Goal: Task Accomplishment & Management: Complete application form

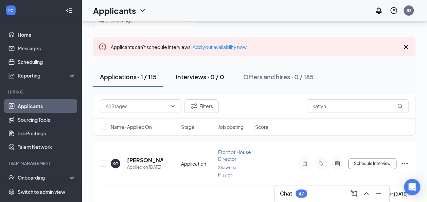
scroll to position [43, 0]
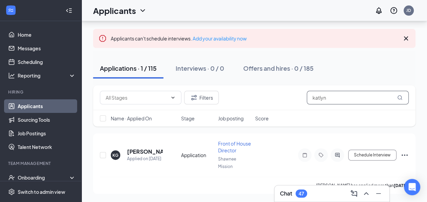
drag, startPoint x: 327, startPoint y: 92, endPoint x: 294, endPoint y: 91, distance: 32.6
click at [294, 91] on div "Filters katlyn" at bounding box center [254, 98] width 309 height 14
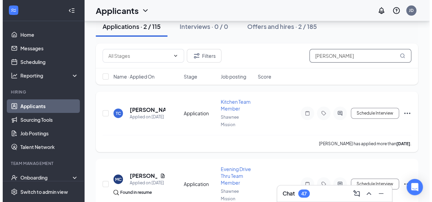
scroll to position [80, 0]
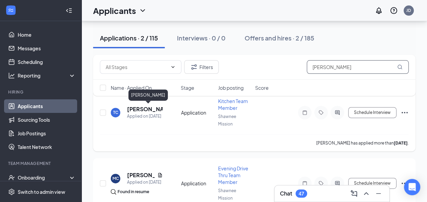
type input "[PERSON_NAME]"
click at [136, 111] on h5 "[PERSON_NAME]" at bounding box center [145, 108] width 36 height 7
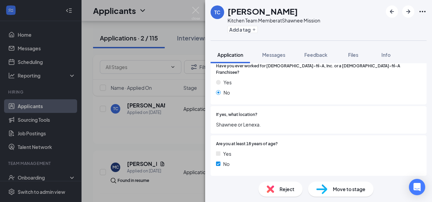
scroll to position [282, 0]
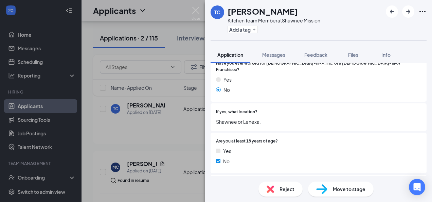
click at [357, 190] on span "Move to stage" at bounding box center [349, 188] width 33 height 7
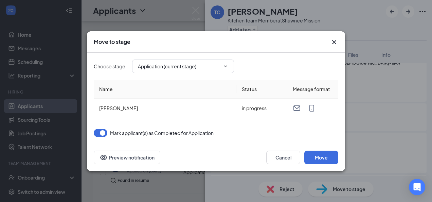
type input "Availability (next stage)"
click at [321, 161] on button "Move" at bounding box center [321, 157] width 34 height 14
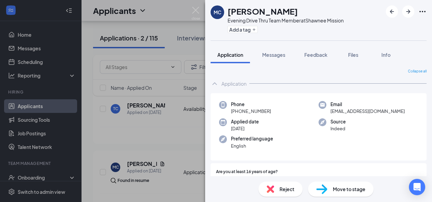
click at [195, 7] on img at bounding box center [195, 13] width 8 height 13
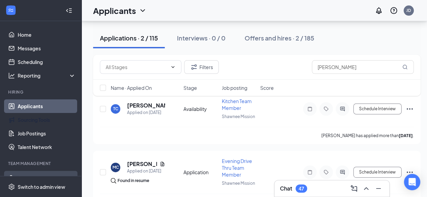
click at [33, 174] on div "Onboarding" at bounding box center [44, 177] width 52 height 7
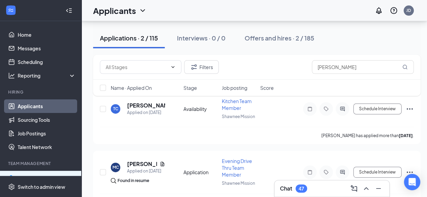
scroll to position [47, 0]
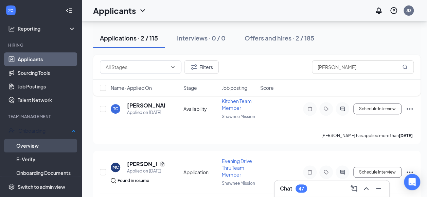
click at [37, 140] on link "Overview" at bounding box center [45, 146] width 59 height 14
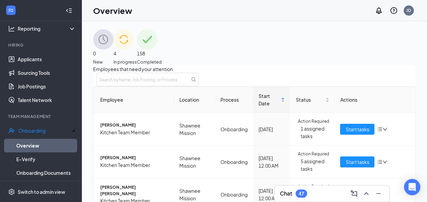
click at [137, 58] on span "In progress" at bounding box center [124, 61] width 23 height 7
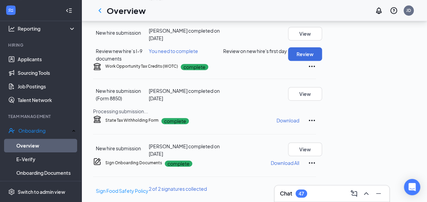
scroll to position [154, 0]
click at [322, 60] on button "Review" at bounding box center [305, 54] width 34 height 14
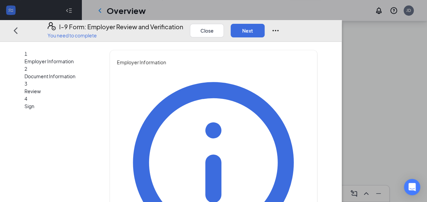
type input "[PERSON_NAME]"
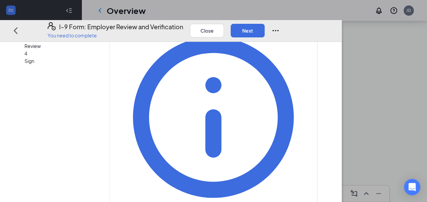
scroll to position [48, 0]
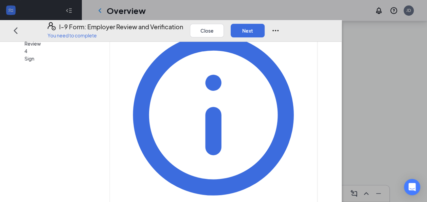
type input "Onboarding Coordinator"
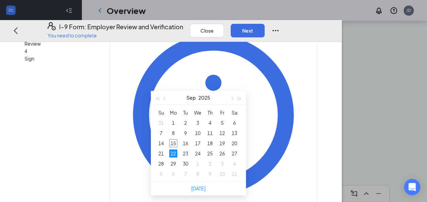
scroll to position [244, 0]
type input "[DATE]"
click at [173, 174] on div "6" at bounding box center [173, 173] width 8 height 8
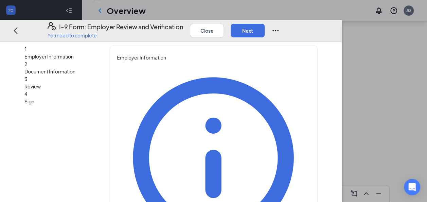
scroll to position [0, 0]
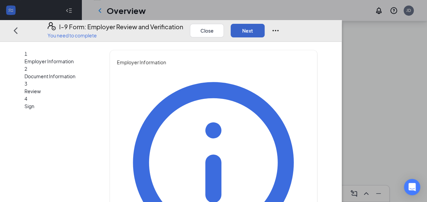
click at [264, 24] on button "Next" at bounding box center [248, 31] width 34 height 14
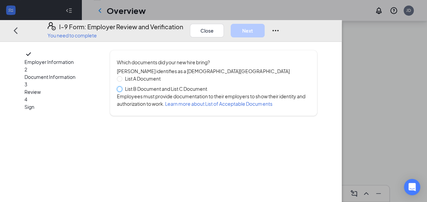
click at [122, 88] on input "List B Document and List C Document" at bounding box center [119, 88] width 5 height 5
radio input "true"
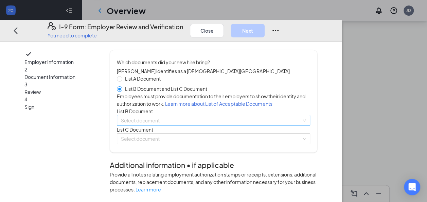
click at [200, 125] on input "search" at bounding box center [211, 120] width 180 height 10
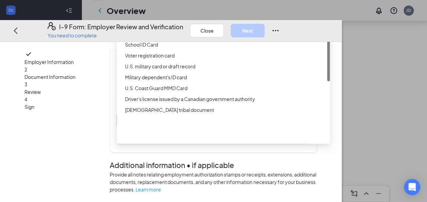
click at [208, 28] on div "Driver’s License issued by U.S State or outlying US possession" at bounding box center [223, 22] width 213 height 11
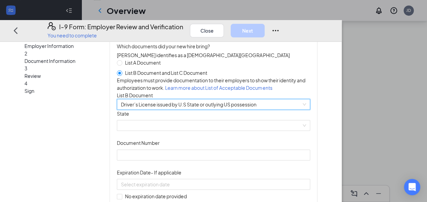
scroll to position [21, 0]
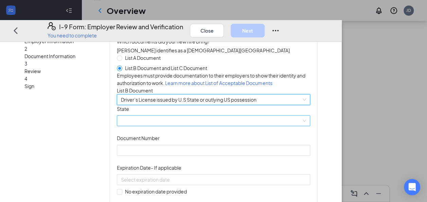
click at [202, 126] on span at bounding box center [213, 121] width 185 height 10
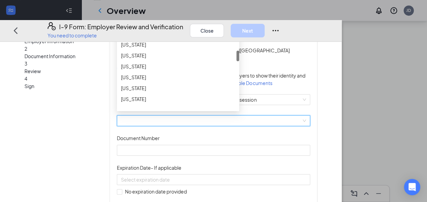
scroll to position [227, 0]
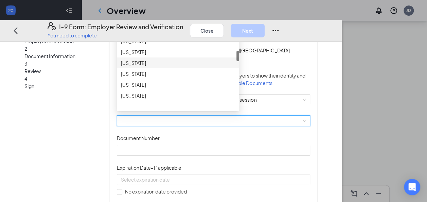
click at [172, 67] on div "[US_STATE]" at bounding box center [178, 62] width 114 height 7
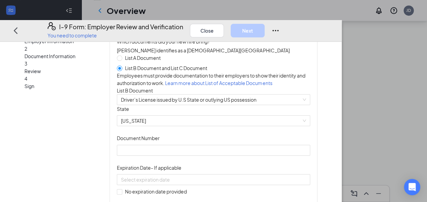
click at [310, 153] on div "Document Title Driver’s License issued by U.S State or outlying US possession S…" at bounding box center [213, 165] width 193 height 120
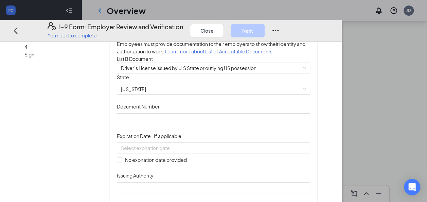
scroll to position [53, 0]
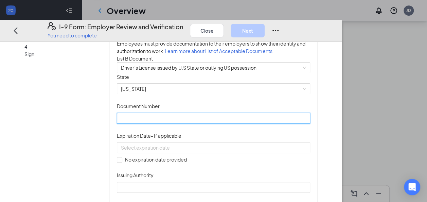
click at [215, 124] on input "Document Number" at bounding box center [213, 118] width 193 height 11
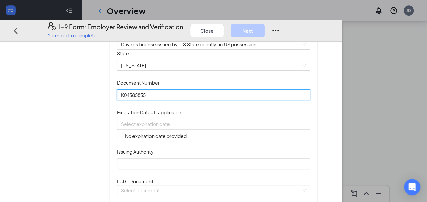
scroll to position [77, 0]
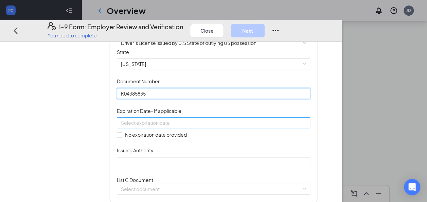
type input "K04385835"
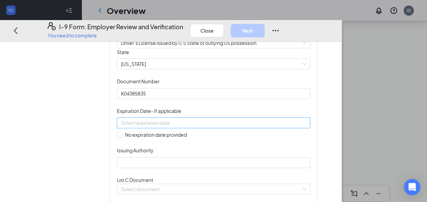
click at [191, 127] on input at bounding box center [212, 122] width 183 height 7
click at [232, 181] on span "button" at bounding box center [231, 181] width 3 height 3
click at [226, 180] on div "[DATE]" at bounding box center [198, 181] width 59 height 14
click at [208, 180] on button "2025" at bounding box center [204, 181] width 12 height 14
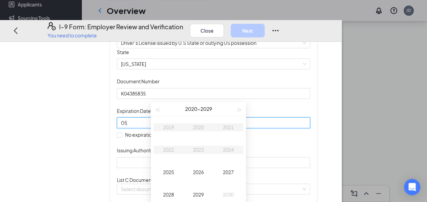
scroll to position [338, 0]
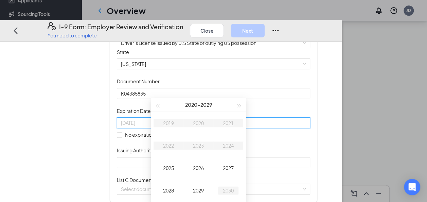
click at [227, 189] on div "2030" at bounding box center [228, 190] width 20 height 8
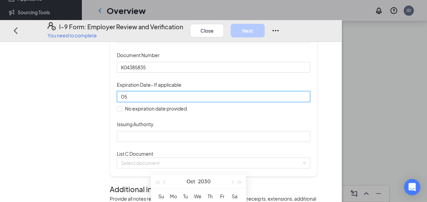
scroll to position [112, 0]
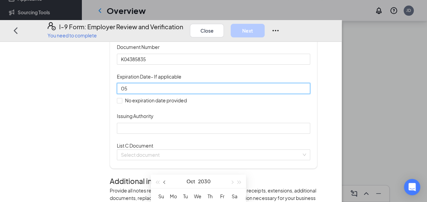
click at [165, 183] on button "button" at bounding box center [164, 181] width 7 height 14
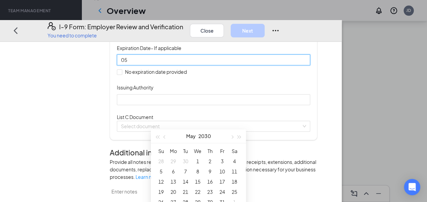
scroll to position [395, 0]
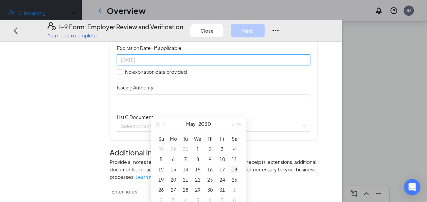
click at [236, 171] on div "18" at bounding box center [234, 169] width 8 height 8
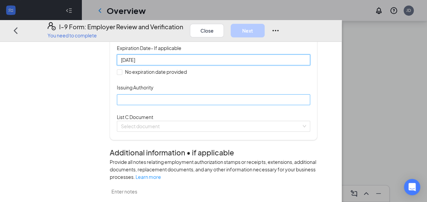
type input "[DATE]"
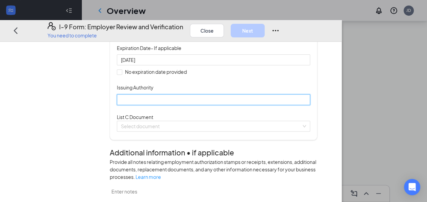
click at [230, 105] on input "Issuing Authority" at bounding box center [213, 99] width 193 height 11
type input "[US_STATE]"
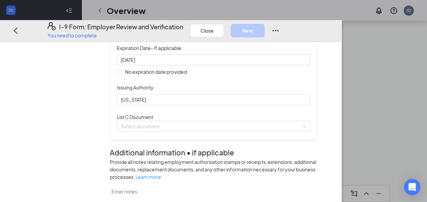
click at [302, 105] on div "Document Title Driver’s License issued by U.S State or outlying US possession S…" at bounding box center [213, 45] width 193 height 120
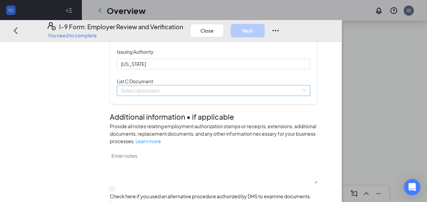
scroll to position [176, 0]
click at [204, 95] on input "search" at bounding box center [211, 90] width 180 height 10
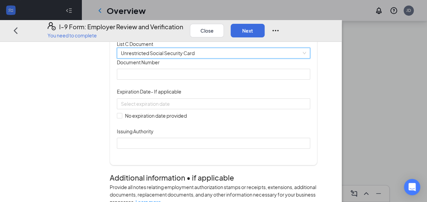
scroll to position [216, 0]
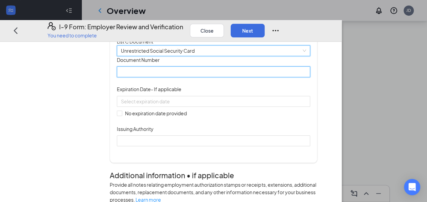
click at [177, 77] on input "Document Number" at bounding box center [213, 72] width 193 height 11
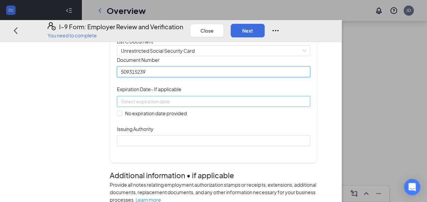
type input "509315239"
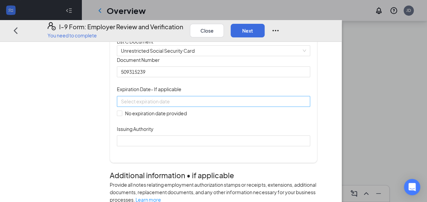
click at [169, 107] on div at bounding box center [213, 101] width 193 height 11
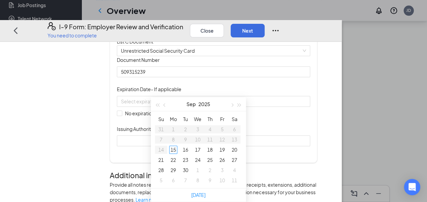
click at [281, 146] on div "Document Title Unrestricted Social Security Card Document Number 509315239 Expi…" at bounding box center [213, 101] width 193 height 90
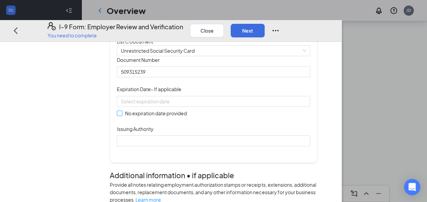
click at [122, 116] on span at bounding box center [119, 113] width 5 height 5
click at [122, 115] on input "No expiration date provided" at bounding box center [119, 113] width 5 height 5
checkbox input "true"
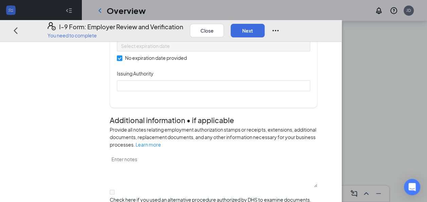
scroll to position [276, 0]
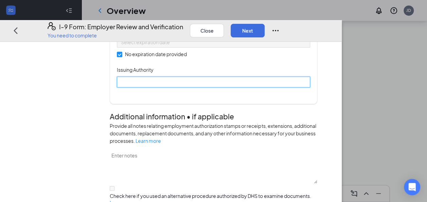
click at [196, 87] on input "Issuing Authority" at bounding box center [213, 81] width 193 height 11
type input "Social Security Administration"
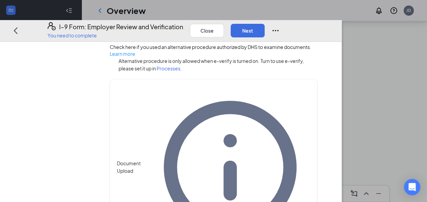
scroll to position [425, 0]
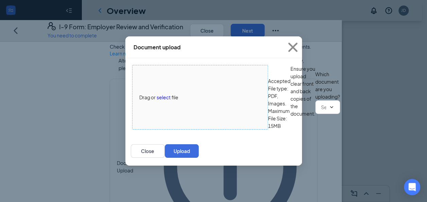
click at [163, 93] on span "select" at bounding box center [164, 96] width 14 height 7
click at [166, 93] on span "select" at bounding box center [164, 96] width 14 height 7
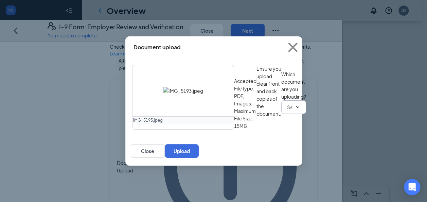
click at [295, 110] on icon "ChevronDown" at bounding box center [297, 106] width 5 height 5
click at [287, 111] on input "text" at bounding box center [289, 106] width 5 height 7
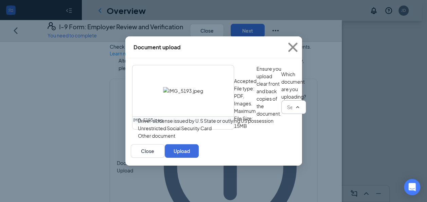
click at [184, 117] on div "Driver’s License issued by U.S State or outlying US possession" at bounding box center [205, 120] width 135 height 7
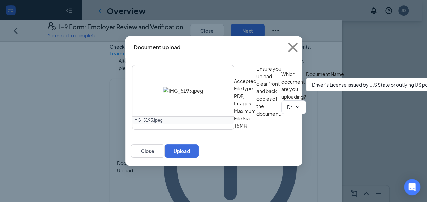
scroll to position [9, 0]
click at [199, 158] on button "Upload" at bounding box center [182, 151] width 34 height 14
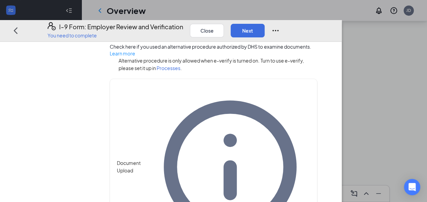
scroll to position [518, 0]
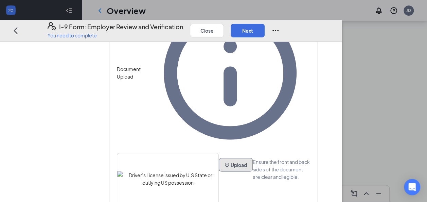
click at [219, 167] on button "Upload" at bounding box center [236, 165] width 34 height 14
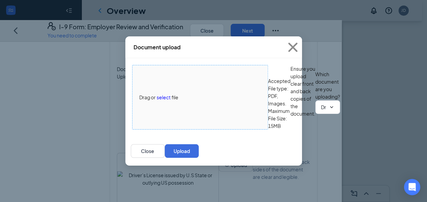
click at [161, 93] on span "select" at bounding box center [164, 96] width 14 height 7
click at [329, 110] on icon "ChevronDown" at bounding box center [331, 106] width 5 height 5
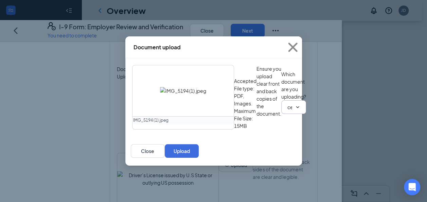
scroll to position [419, 0]
click at [295, 110] on icon "ChevronDown" at bounding box center [297, 106] width 5 height 5
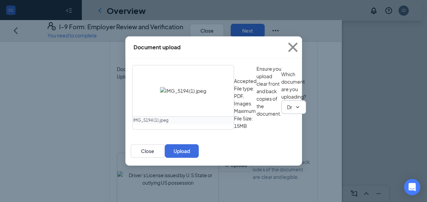
click at [295, 110] on icon "ChevronDown" at bounding box center [297, 106] width 5 height 5
click at [287, 111] on input "Driver’s License issued by U.S State or outlying US possession" at bounding box center [289, 106] width 5 height 7
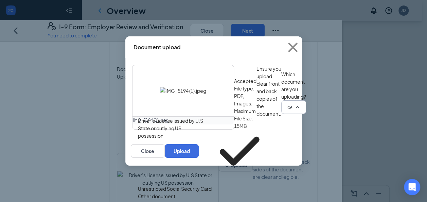
scroll to position [0, 0]
click at [187, 185] on div "Unrestricted Social Security Card" at bounding box center [175, 188] width 74 height 7
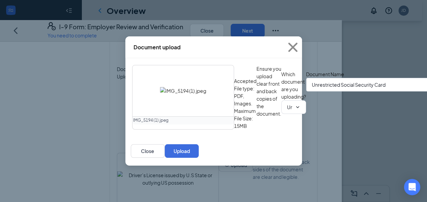
click at [231, 121] on icon "TrashOutline" at bounding box center [234, 124] width 6 height 7
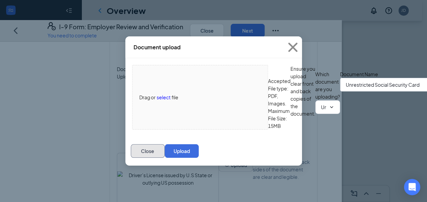
click at [165, 158] on button "Close" at bounding box center [148, 151] width 34 height 14
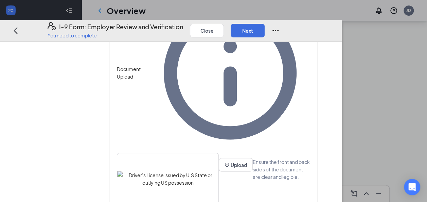
click at [218, 171] on img at bounding box center [167, 178] width 101 height 15
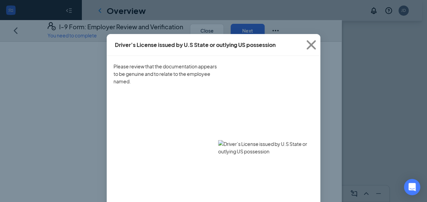
click at [219, 140] on img at bounding box center [265, 147] width 95 height 15
click at [309, 45] on icon "Cross" at bounding box center [311, 45] width 18 height 18
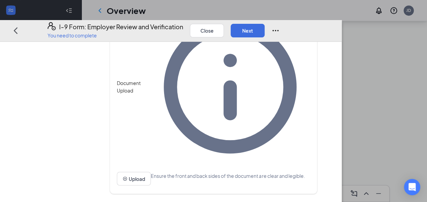
scroll to position [455, 0]
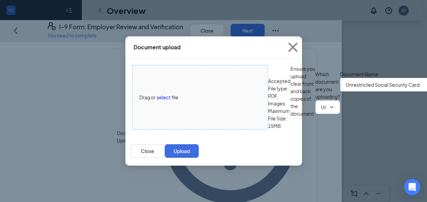
click at [166, 93] on span "select" at bounding box center [164, 96] width 14 height 7
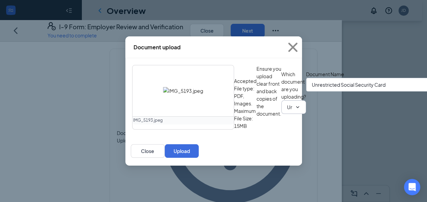
scroll to position [9, 0]
click at [199, 158] on button "Upload" at bounding box center [182, 151] width 34 height 14
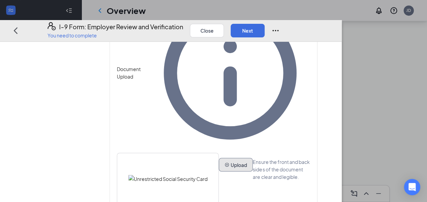
scroll to position [518, 0]
click at [219, 166] on button "Upload" at bounding box center [236, 165] width 34 height 14
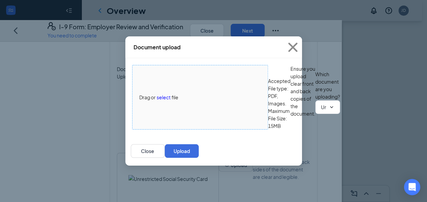
click at [164, 93] on span "select" at bounding box center [164, 96] width 14 height 7
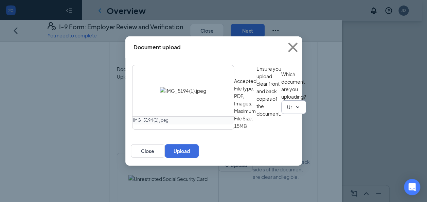
click at [295, 110] on icon "ChevronDown" at bounding box center [297, 106] width 5 height 5
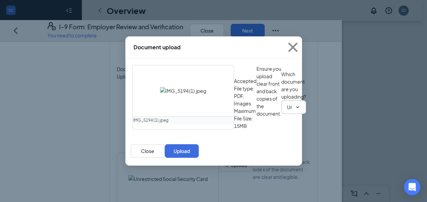
click at [295, 110] on icon "ChevronDown" at bounding box center [297, 106] width 5 height 5
drag, startPoint x: 260, startPoint y: 150, endPoint x: 255, endPoint y: 148, distance: 5.5
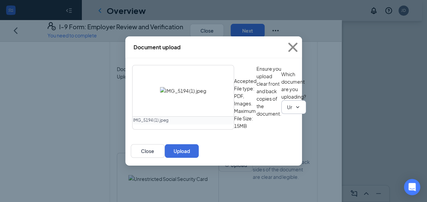
click at [281, 114] on span "Unrestricted Social Security Card Driver’s License issued by U.S State or outly…" at bounding box center [293, 107] width 25 height 14
click at [296, 108] on icon "ChevronDown" at bounding box center [297, 107] width 3 height 2
click at [281, 114] on span "Unrestricted Social Security Card Driver’s License issued by U.S State or outly…" at bounding box center [293, 107] width 25 height 14
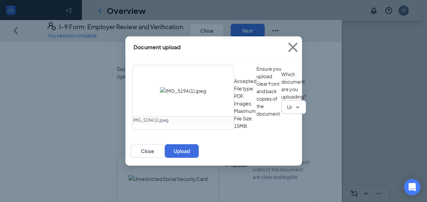
click at [295, 110] on icon "ChevronDown" at bounding box center [297, 106] width 5 height 5
click at [287, 111] on input "Unrestricted Social Security Card" at bounding box center [289, 106] width 5 height 7
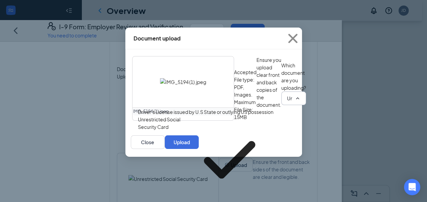
click at [183, 108] on div "Driver’s License issued by U.S State or outlying US possession" at bounding box center [205, 111] width 135 height 7
type input "Driver’s License issued by U.S State or outlying US possession"
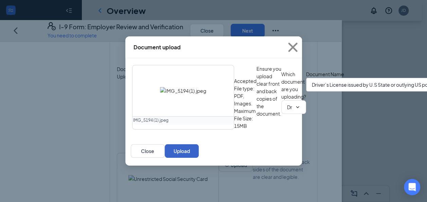
click at [199, 158] on button "Upload" at bounding box center [182, 151] width 34 height 14
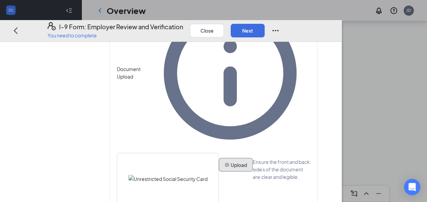
scroll to position [419, 0]
click at [264, 24] on button "Next" at bounding box center [248, 31] width 34 height 14
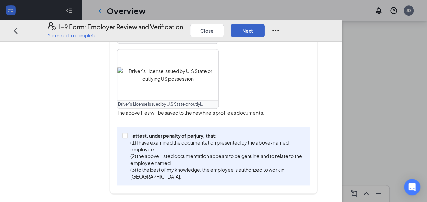
scroll to position [286, 0]
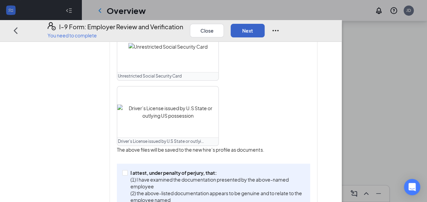
click at [264, 24] on button "Next" at bounding box center [248, 31] width 34 height 14
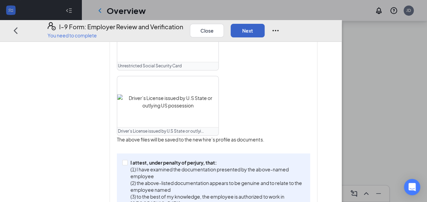
click at [264, 24] on button "Next" at bounding box center [248, 31] width 34 height 14
click at [163, 159] on span "I attest, under penalty of [PERSON_NAME], that: (1) I have examined the documen…" at bounding box center [216, 188] width 177 height 58
click at [127, 160] on input "I attest, under penalty of [PERSON_NAME], that: (1) I have examined the documen…" at bounding box center [124, 162] width 5 height 5
checkbox input "true"
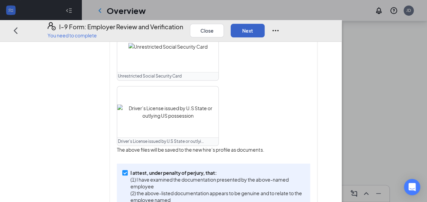
click at [264, 24] on button "Next" at bounding box center [248, 31] width 34 height 14
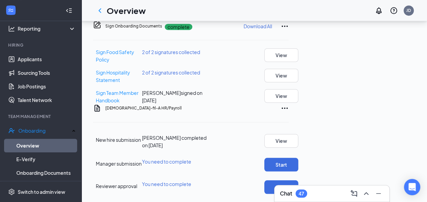
scroll to position [419, 0]
click at [298, 158] on button "Start" at bounding box center [281, 165] width 34 height 14
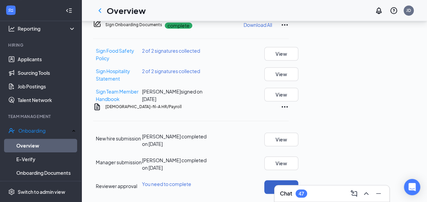
click at [298, 180] on button "Start" at bounding box center [281, 187] width 34 height 14
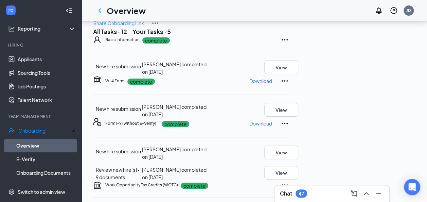
scroll to position [0, 0]
